Goal: Transaction & Acquisition: Purchase product/service

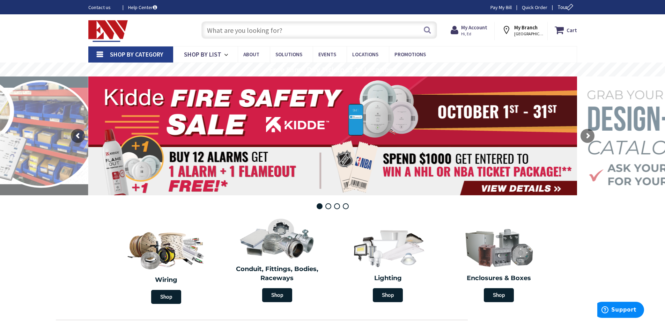
click at [336, 34] on input "text" at bounding box center [319, 29] width 236 height 17
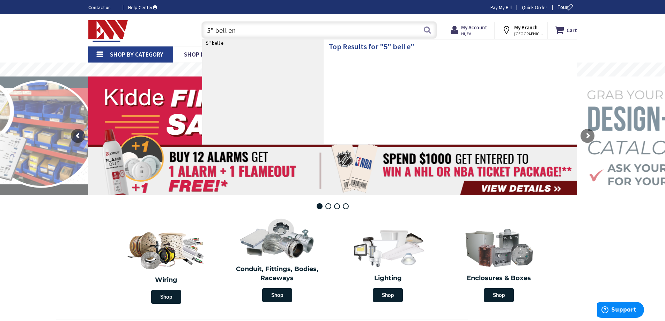
type input "5" bell end"
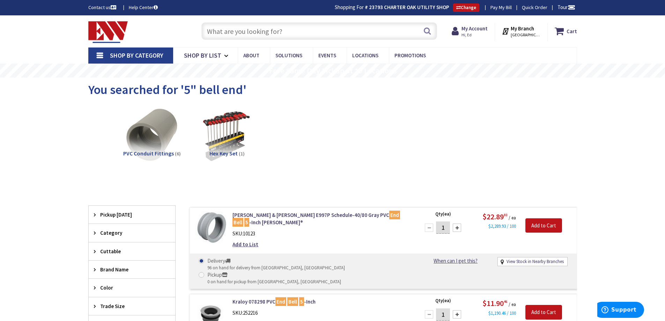
click at [248, 37] on input "text" at bounding box center [319, 30] width 236 height 17
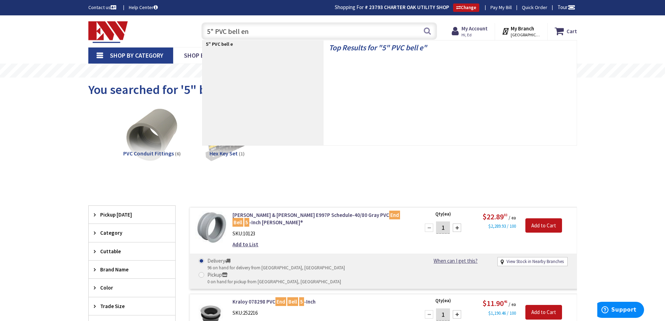
type input "5" PVC bell end"
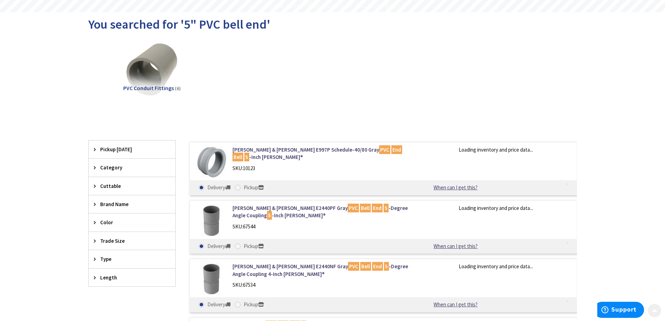
scroll to position [70, 0]
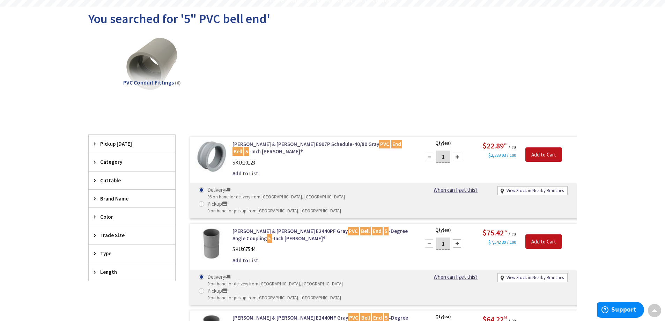
click at [301, 148] on link "Thomas & Betts E997P Schedule-40/80 Gray PVC End Bell 5 -Inch Carlon®" at bounding box center [321, 147] width 178 height 15
